Goal: Task Accomplishment & Management: Manage account settings

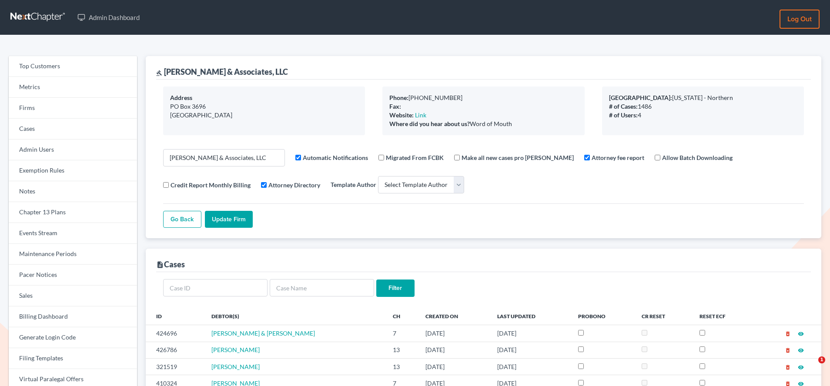
select select
click at [55, 108] on link "Firms" at bounding box center [73, 108] width 128 height 21
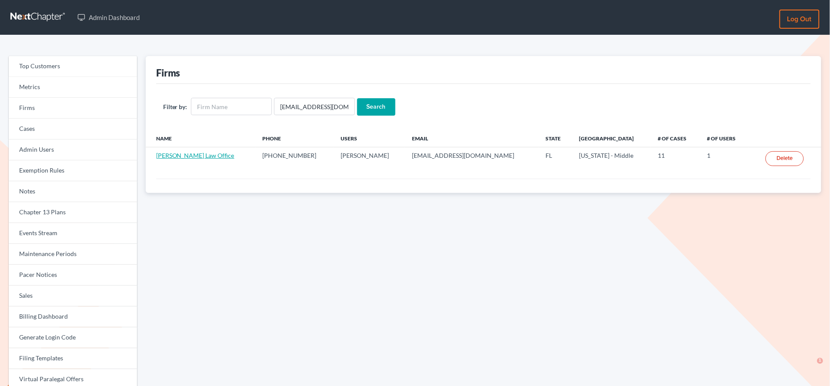
click at [176, 156] on link "Stephen Rei Law Office" at bounding box center [195, 155] width 78 height 7
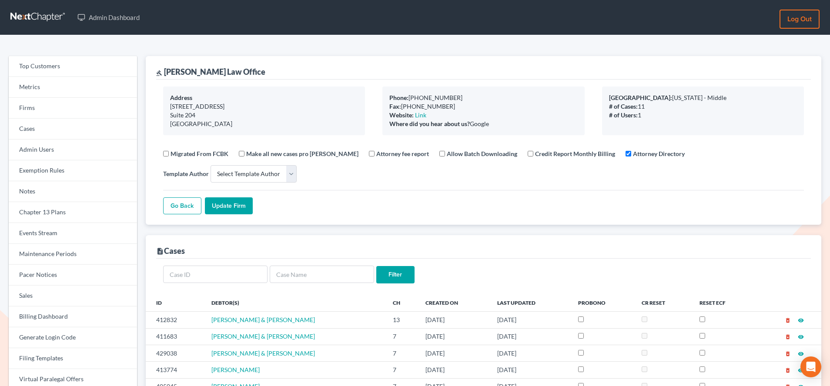
select select
click at [45, 107] on link "Firms" at bounding box center [73, 108] width 128 height 21
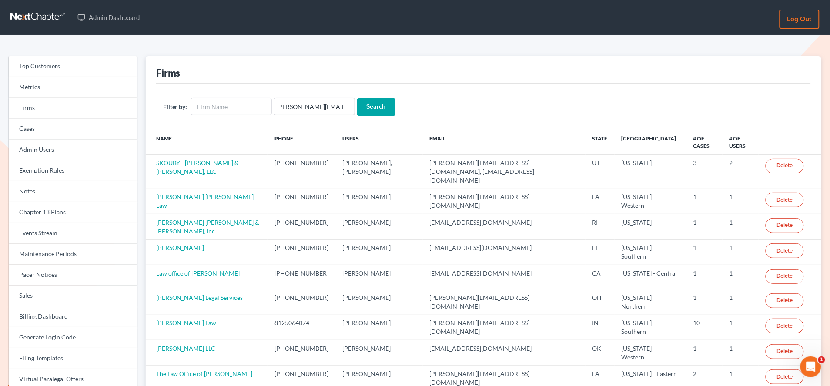
type input "nichole@holtlawoffice.com"
click at [357, 98] on input "Search" at bounding box center [376, 106] width 38 height 17
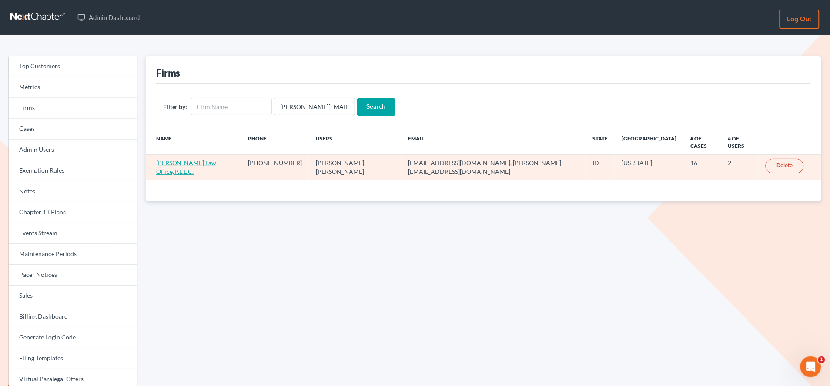
click at [193, 159] on link "[PERSON_NAME] Law Office, P.L.L.C." at bounding box center [186, 167] width 60 height 16
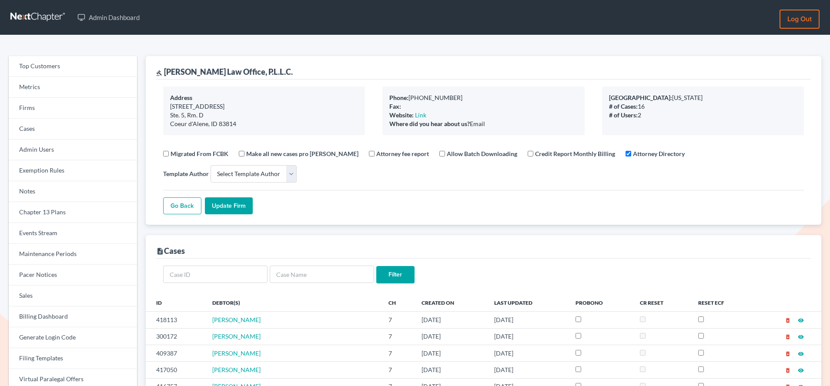
select select
